Goal: Task Accomplishment & Management: Complete application form

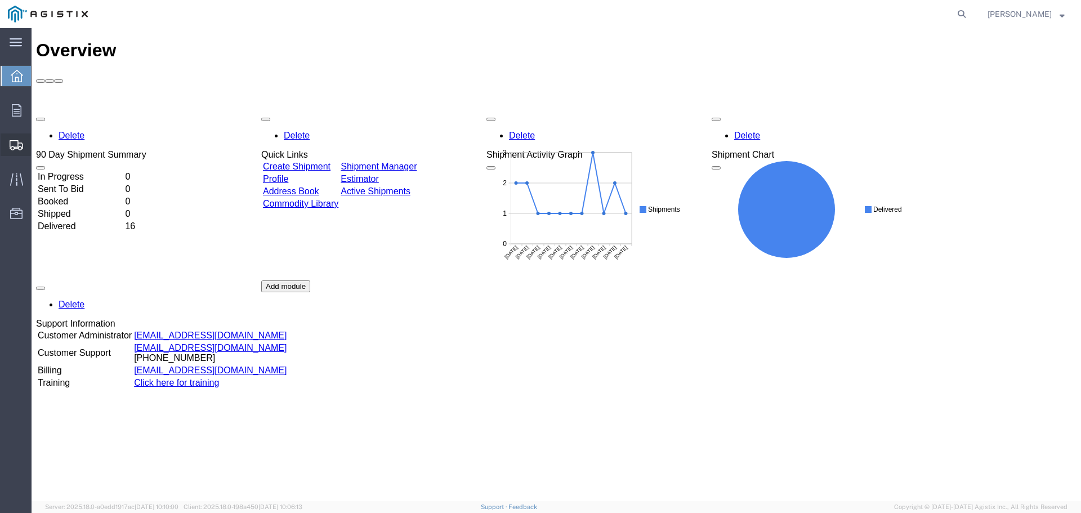
click at [0, 0] on span "Create from Template" at bounding box center [0, 0] width 0 height 0
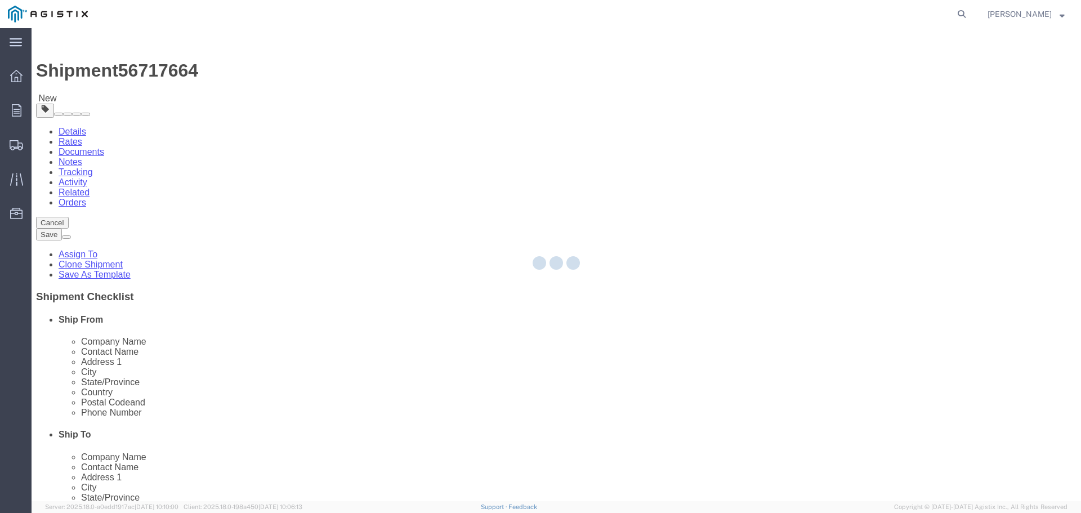
select select
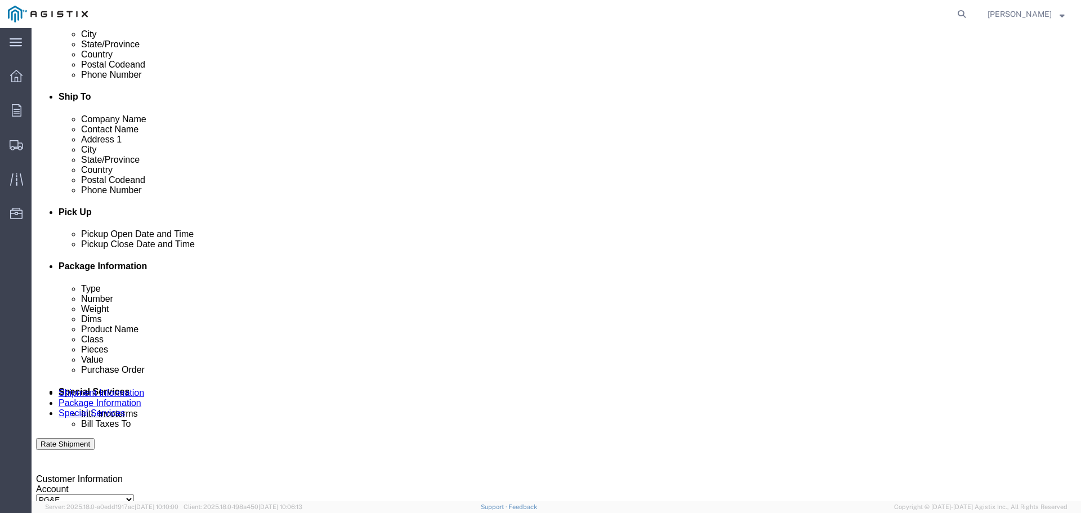
click div "[DATE] 7:00 PM"
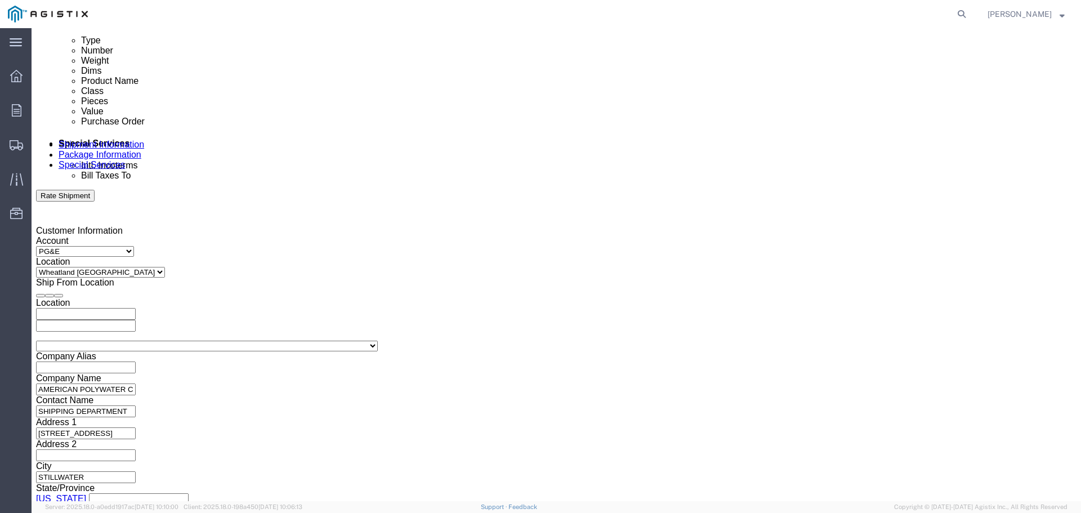
type input "3:30 PM"
drag, startPoint x: 258, startPoint y: 302, endPoint x: 292, endPoint y: 252, distance: 60.1
click input "3:30 PM"
click button "Apply"
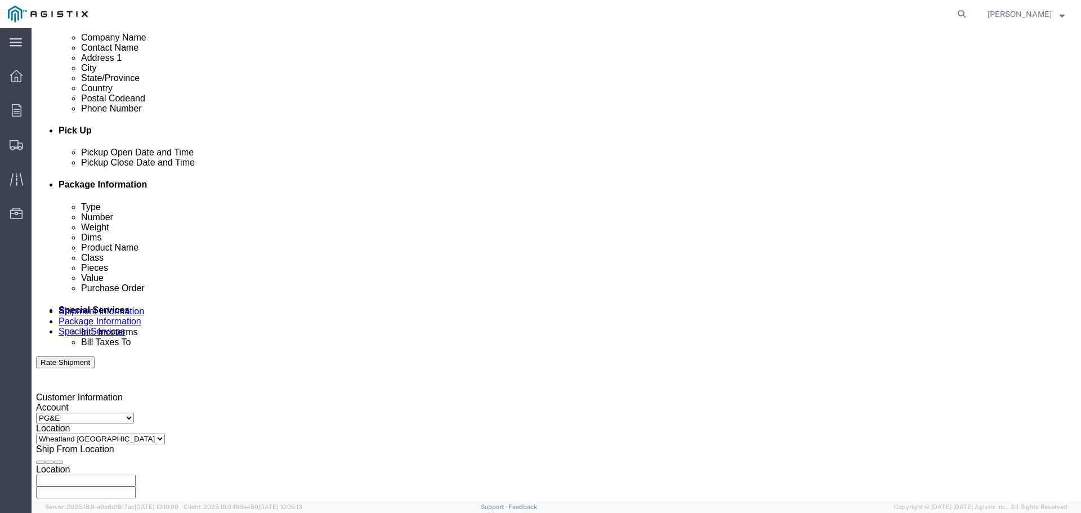
scroll to position [417, 0]
click div
click input "8:00 PM"
type input "8:00 AM"
click input "8:00 AM"
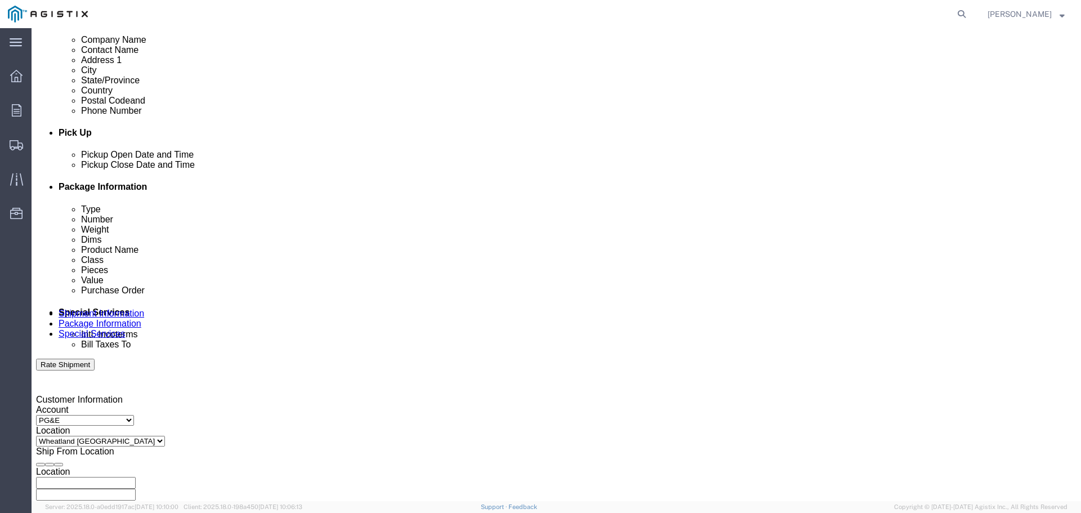
click button "Apply"
click div
type input "4:00 PM"
click input "4:00 PM"
click button "Apply"
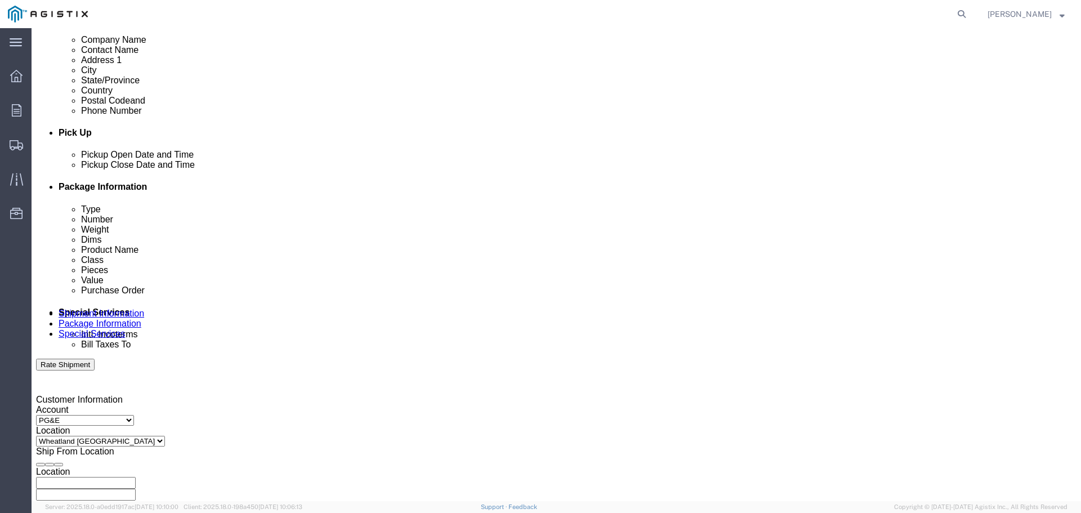
click input "3501311854"
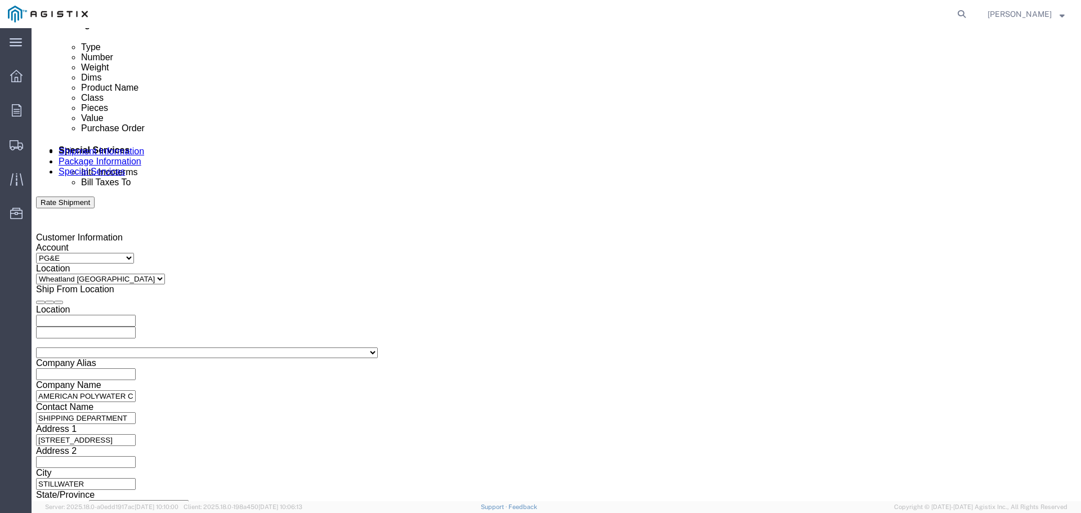
scroll to position [586, 0]
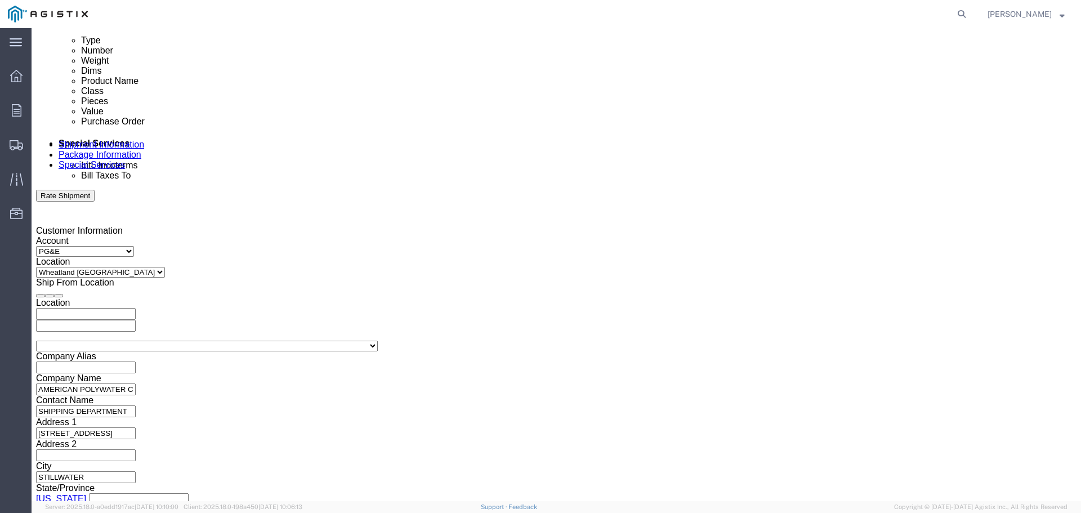
type input "3501417699"
click button "Continue"
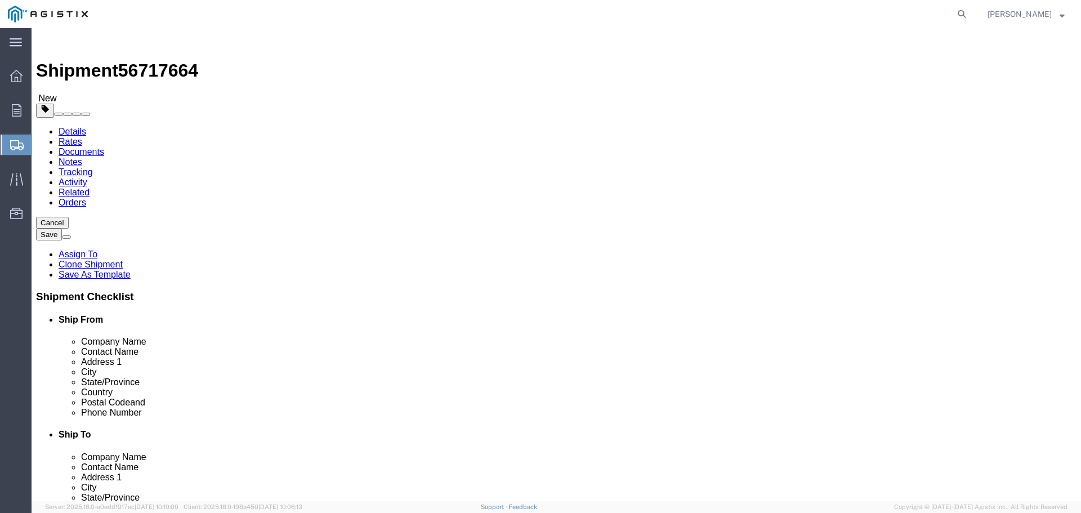
drag, startPoint x: 180, startPoint y: 220, endPoint x: 113, endPoint y: 213, distance: 67.8
click div "Carton Count Number of boxes on the pallet 164"
type input "135"
type input "3"
type input "72"
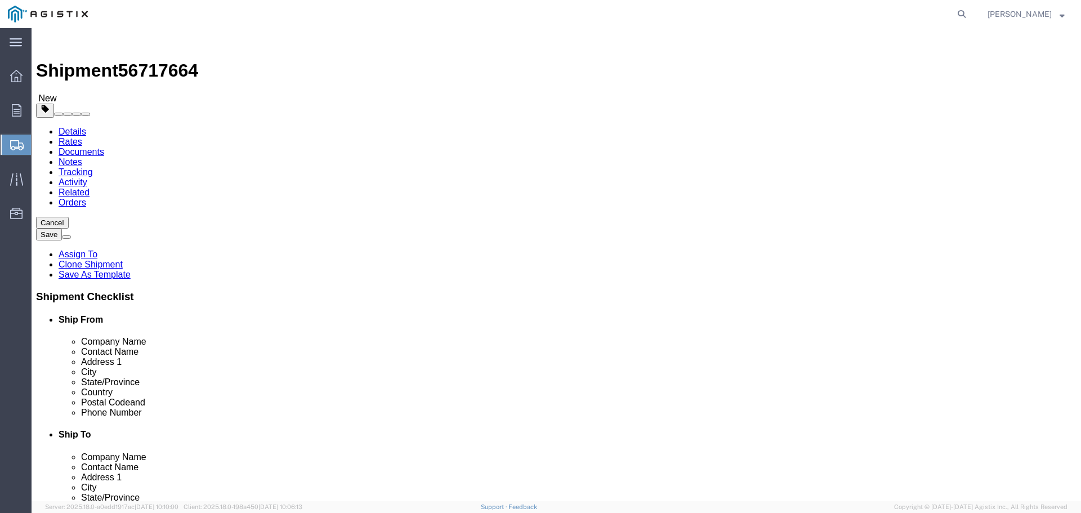
type input "2025"
click div "3 x Pallet(s) Standard (Not Stackable) Package Type Select Bulk Bundle(s) Cardb…"
click dd "87630.12 USD"
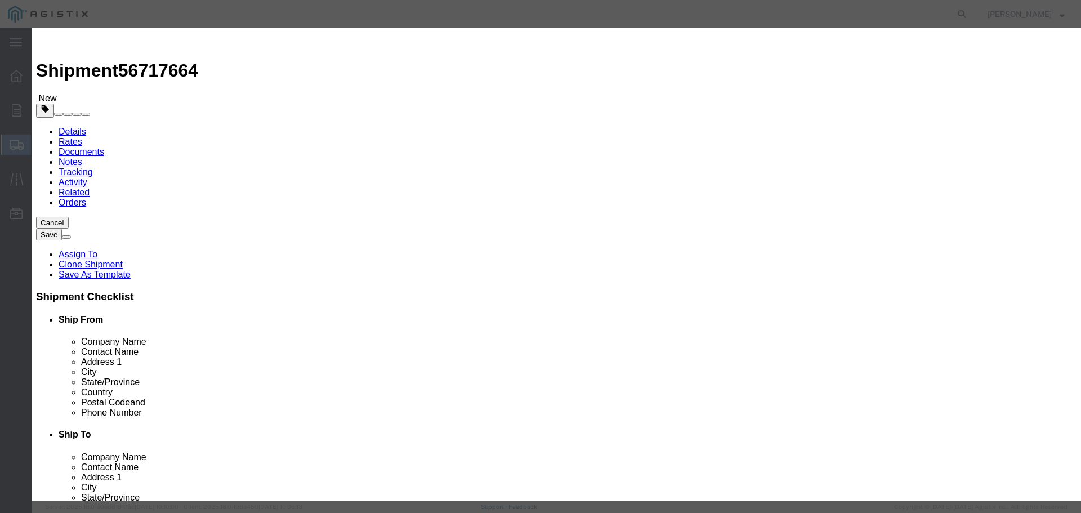
drag, startPoint x: 360, startPoint y: 109, endPoint x: 234, endPoint y: 84, distance: 128.4
click div "Product Name UPR-NFKIT12 Pieces 164.00 Select Bag Barrels 100Board Feet Bottle …"
type input "135"
type input "72134.55"
type input "81891.00"
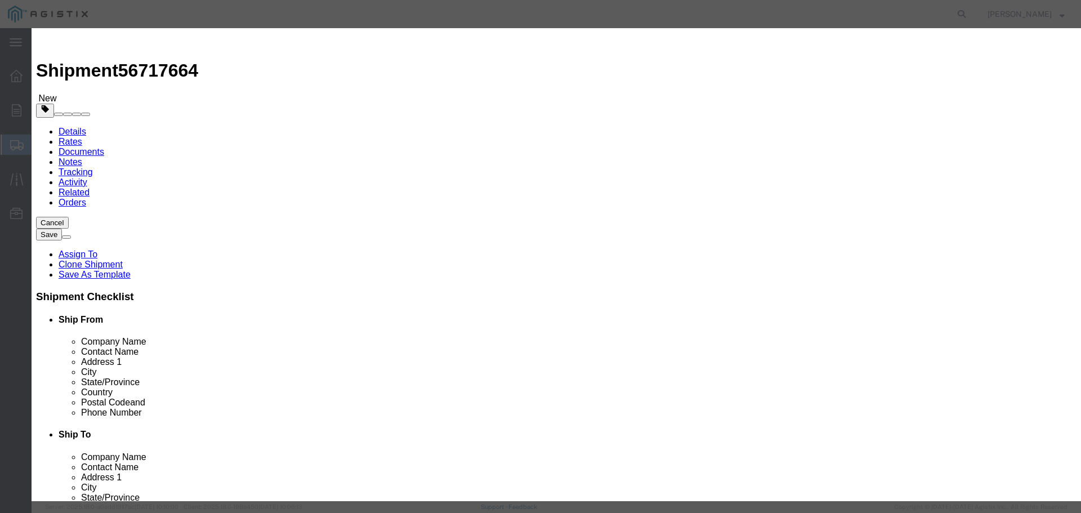
select select "USD"
drag, startPoint x: 306, startPoint y: 148, endPoint x: 246, endPoint y: 137, distance: 61.2
click div "Product Name UPR-NFKIT12 Pieces 135 Select Bag Barrels 100Board Feet Bottle Box…"
select select "70"
click select "Select 50 55 60 65 70 85 92.5 100 125 175 250 300 400"
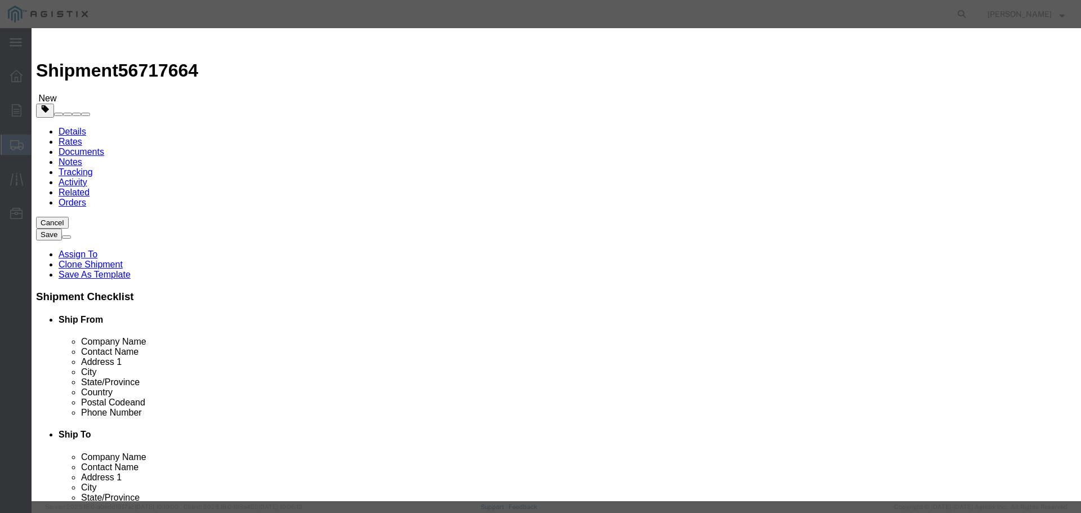
drag, startPoint x: 303, startPoint y: 240, endPoint x: 255, endPoint y: 223, distance: 51.5
click div "Product Name UPR-NFKIT12 Pieces 135 Select Bag Barrels 100Board Feet Bottle Box…"
type input "4625"
drag, startPoint x: 374, startPoint y: 271, endPoint x: 284, endPoint y: 264, distance: 90.4
click div "Notes Sub 3"
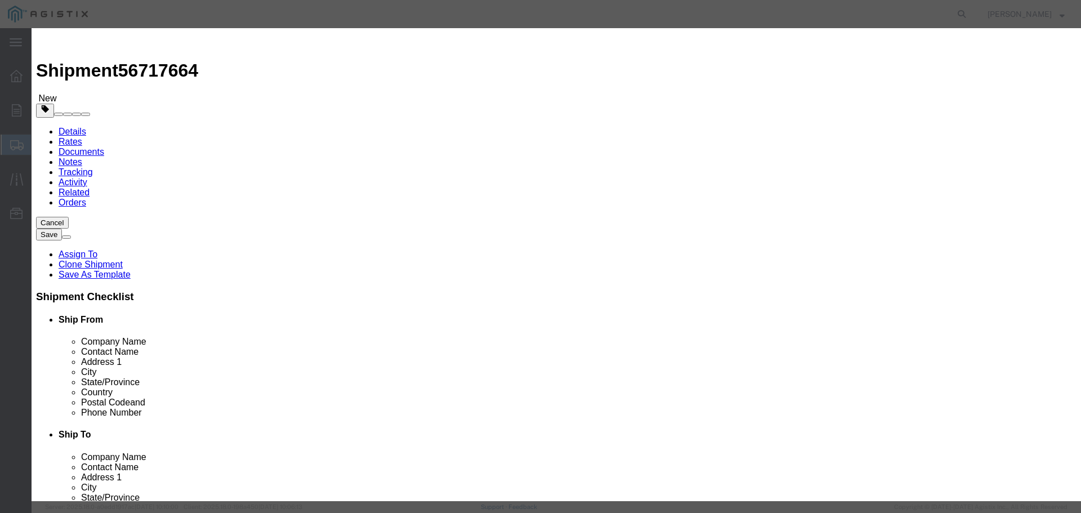
click button "Save & Close"
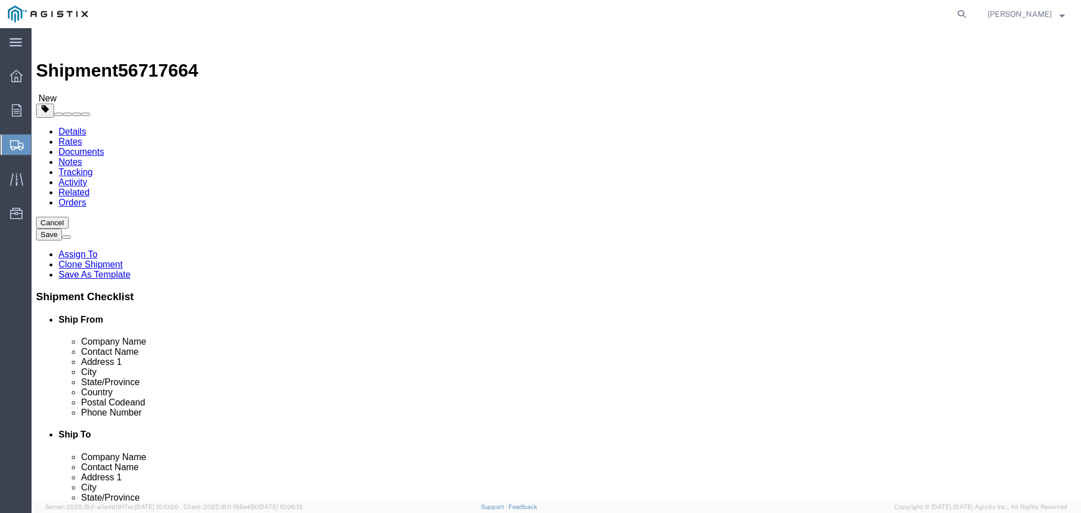
click button "Continue"
click button "Rate Shipment"
